Goal: Transaction & Acquisition: Purchase product/service

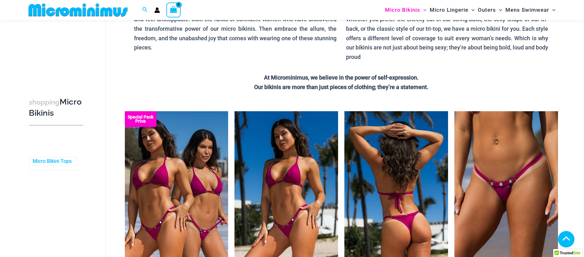
scroll to position [370, 0]
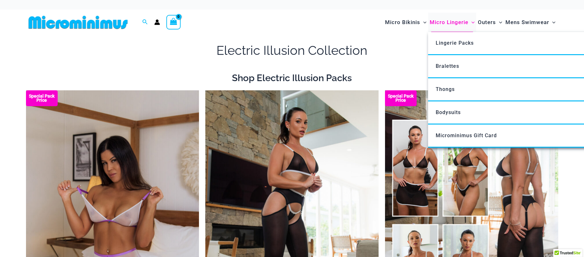
click at [447, 25] on span "Micro Lingerie" at bounding box center [448, 22] width 39 height 16
